Goal: Task Accomplishment & Management: Manage account settings

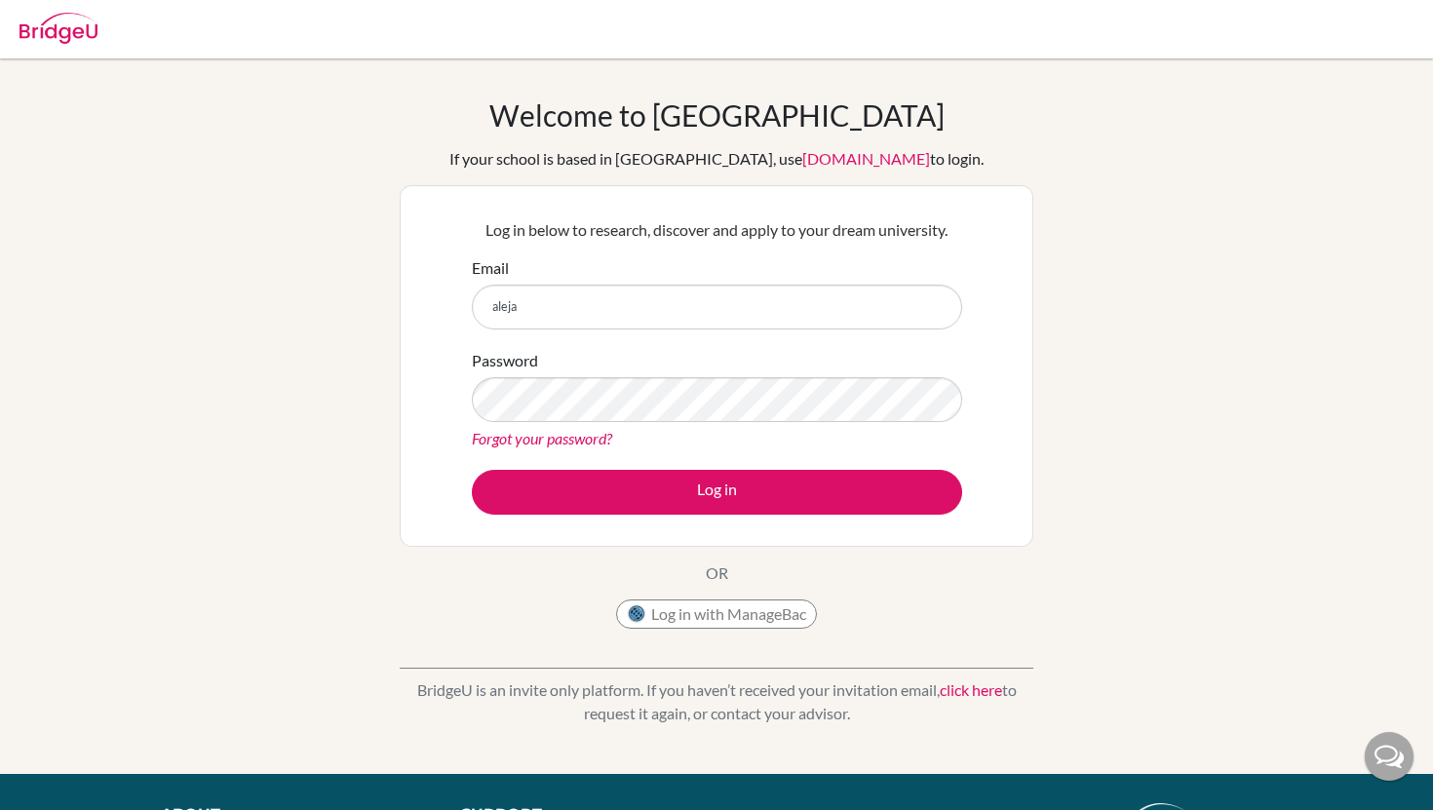
type input "[PERSON_NAME][EMAIL_ADDRESS][PERSON_NAME]"
click at [537, 437] on link "Forgot your password?" at bounding box center [542, 438] width 140 height 19
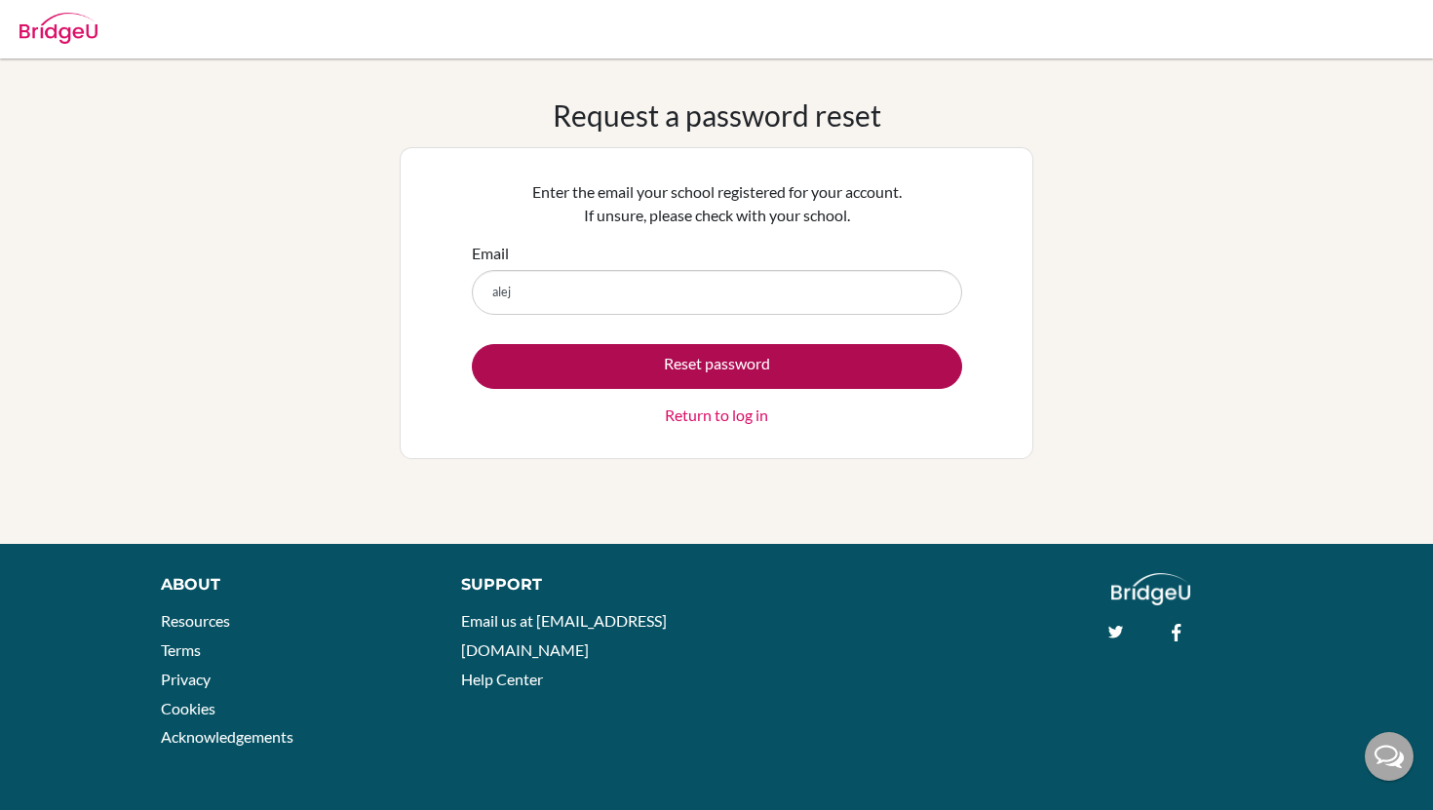
type input "[PERSON_NAME][EMAIL_ADDRESS][PERSON_NAME]"
click at [722, 362] on button "Reset password" at bounding box center [717, 366] width 490 height 45
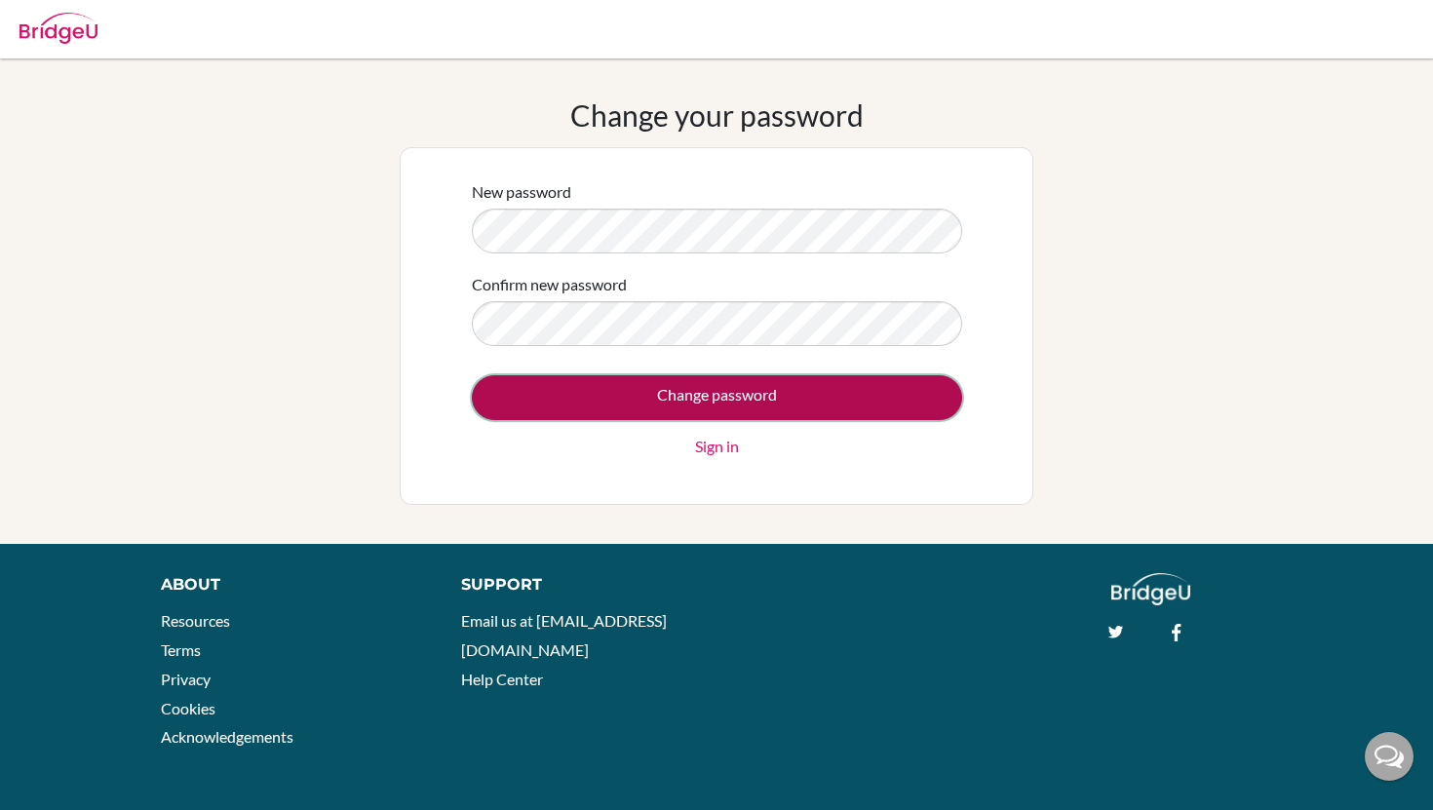
click at [663, 393] on input "Change password" at bounding box center [717, 397] width 490 height 45
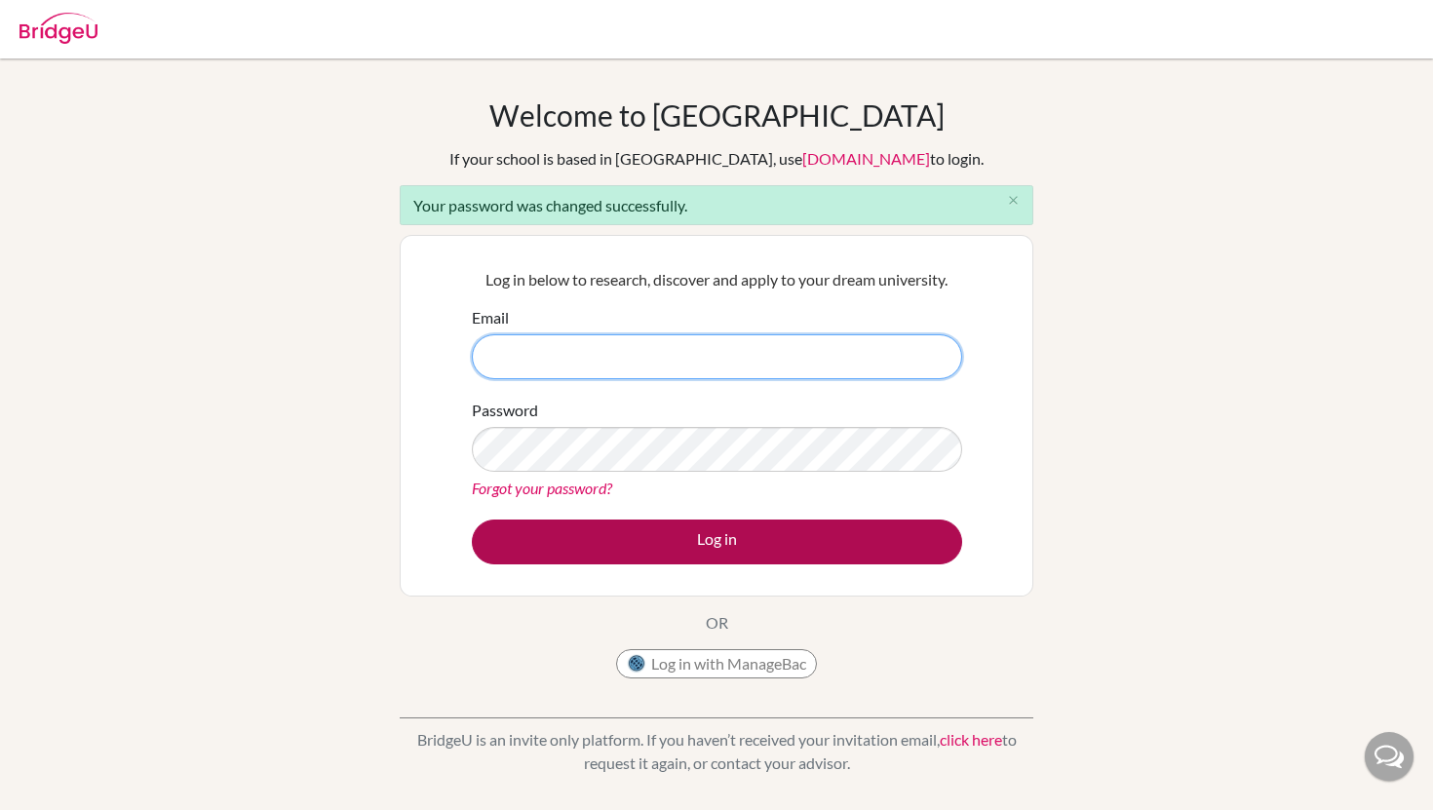
type input "[PERSON_NAME][EMAIL_ADDRESS][PERSON_NAME]"
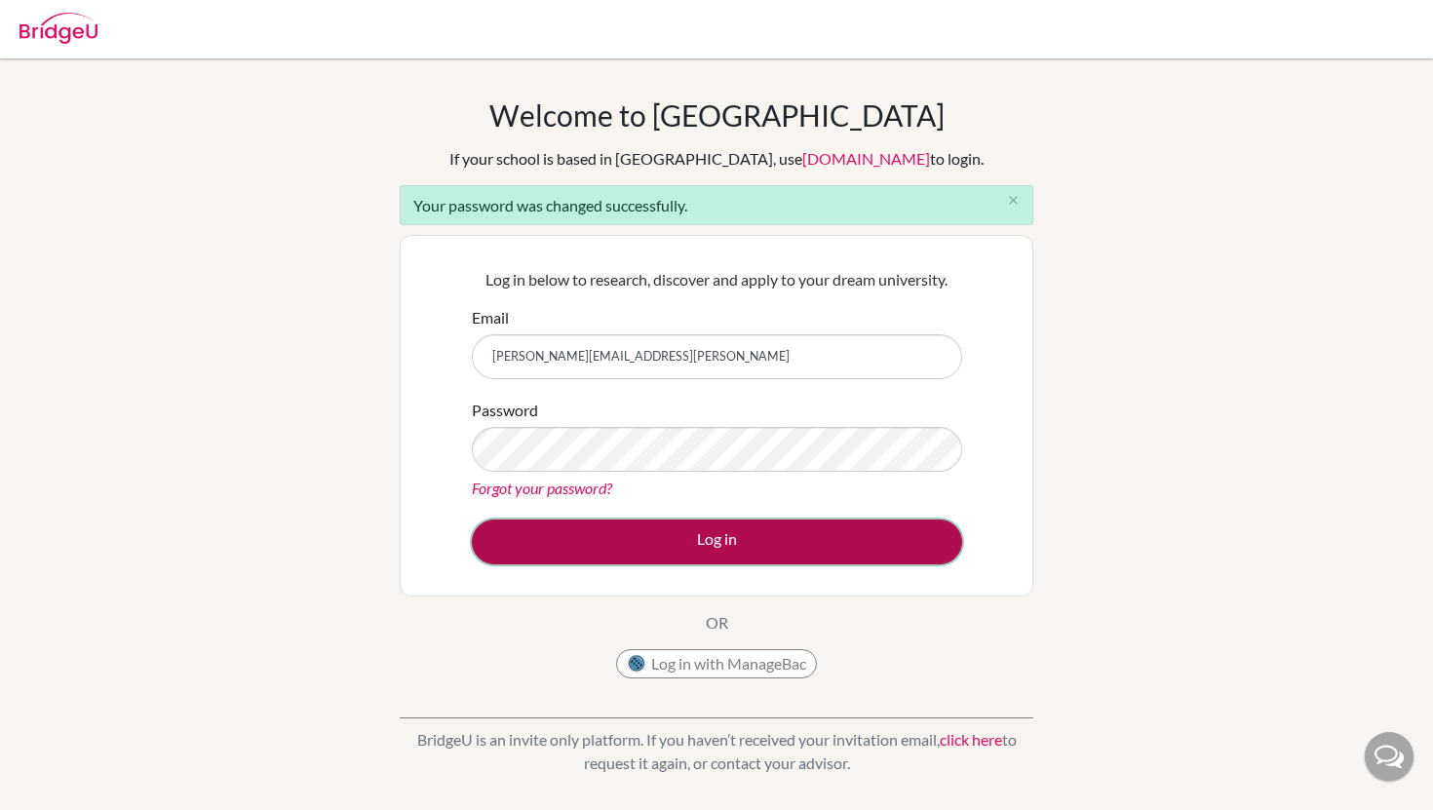
click at [769, 536] on button "Log in" at bounding box center [717, 542] width 490 height 45
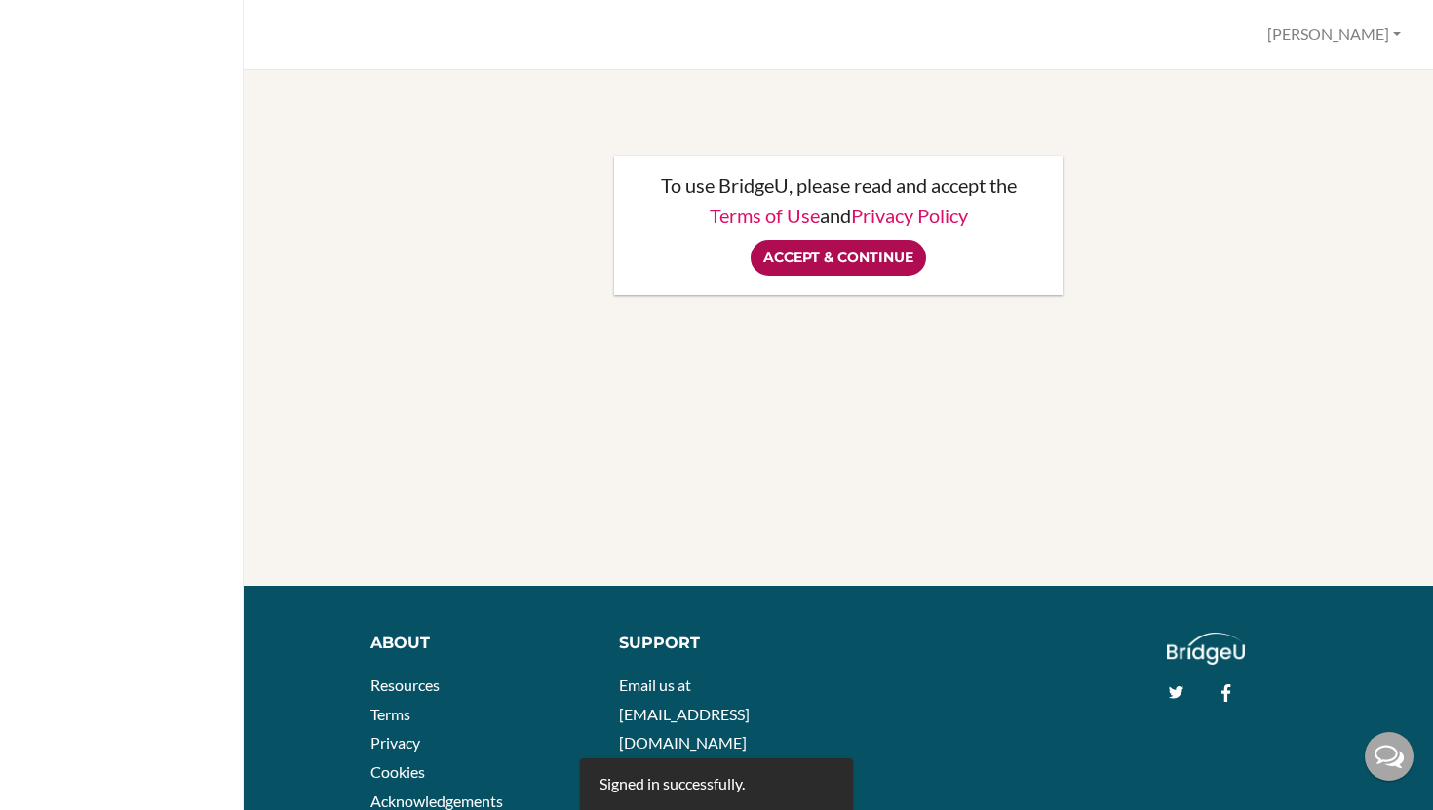
click at [814, 260] on input "Accept & Continue" at bounding box center [839, 258] width 176 height 36
